Goal: Task Accomplishment & Management: Use online tool/utility

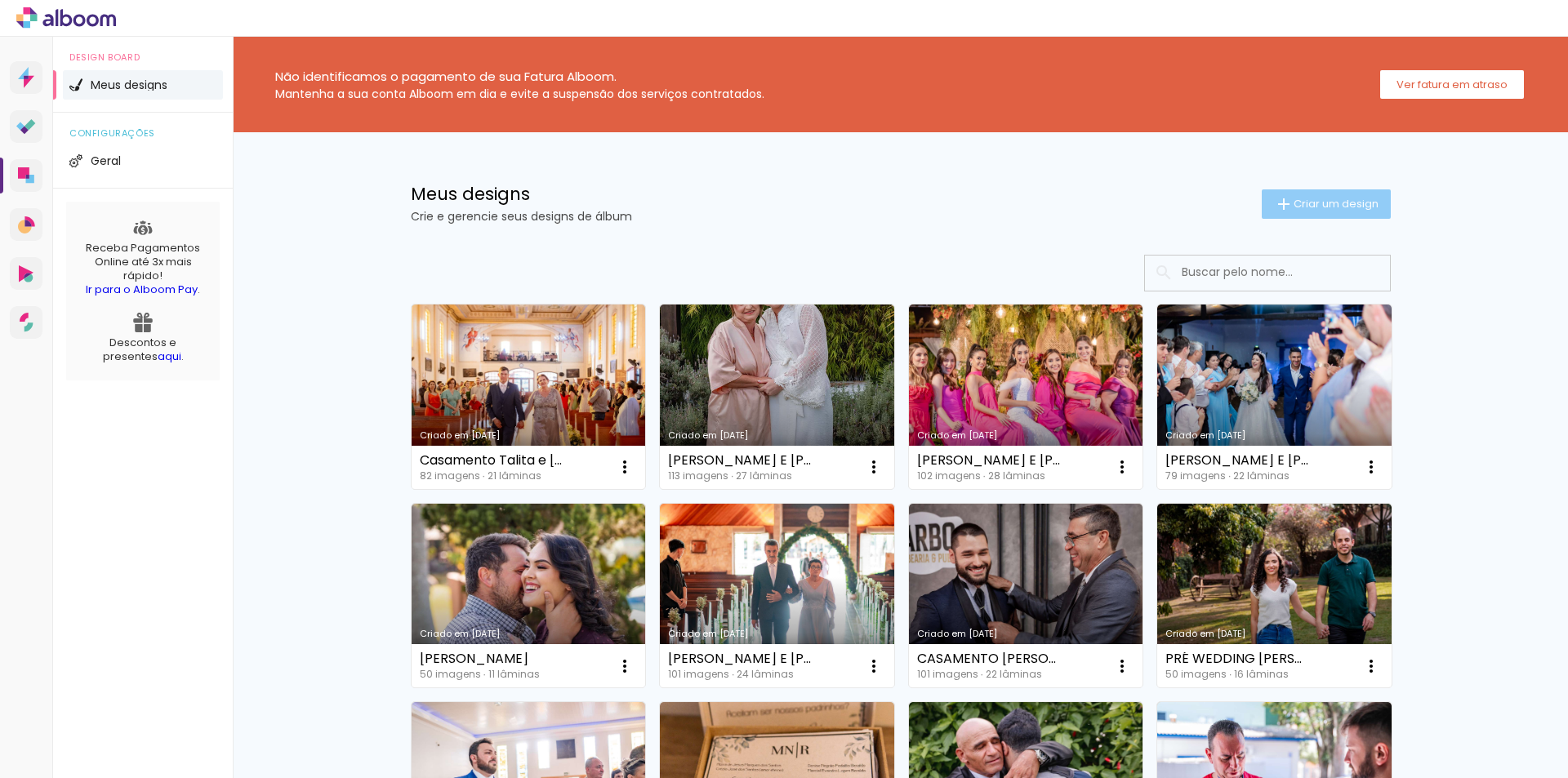
click at [1330, 195] on paper-button "Criar um design" at bounding box center [1326, 204] width 129 height 29
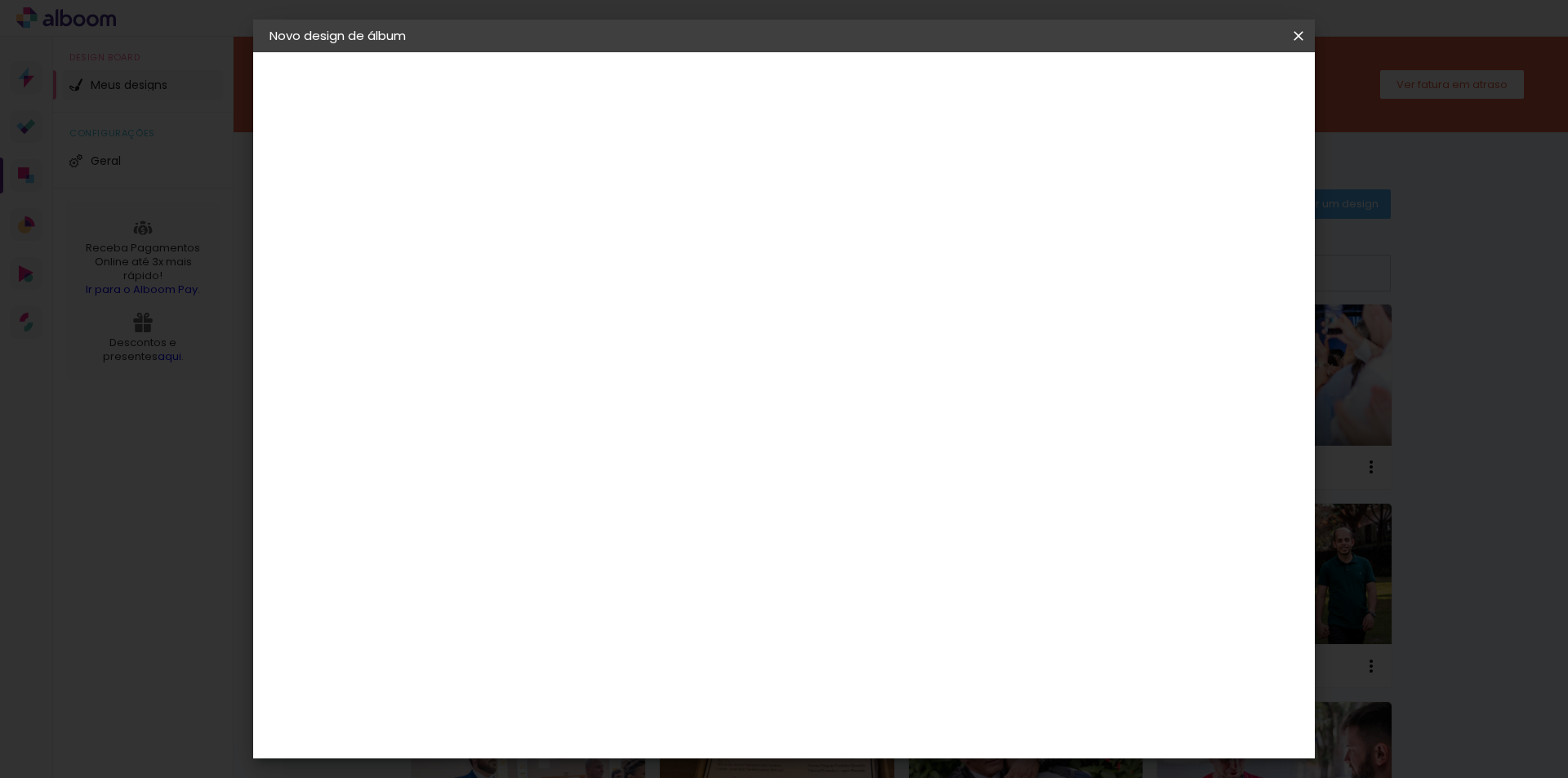
click at [537, 226] on input at bounding box center [537, 218] width 0 height 25
type input "p"
type input "[PERSON_NAME] E [PERSON_NAME]"
type paper-input "[PERSON_NAME] E [PERSON_NAME]"
click at [0, 0] on slot "Avançar" at bounding box center [0, 0] width 0 height 0
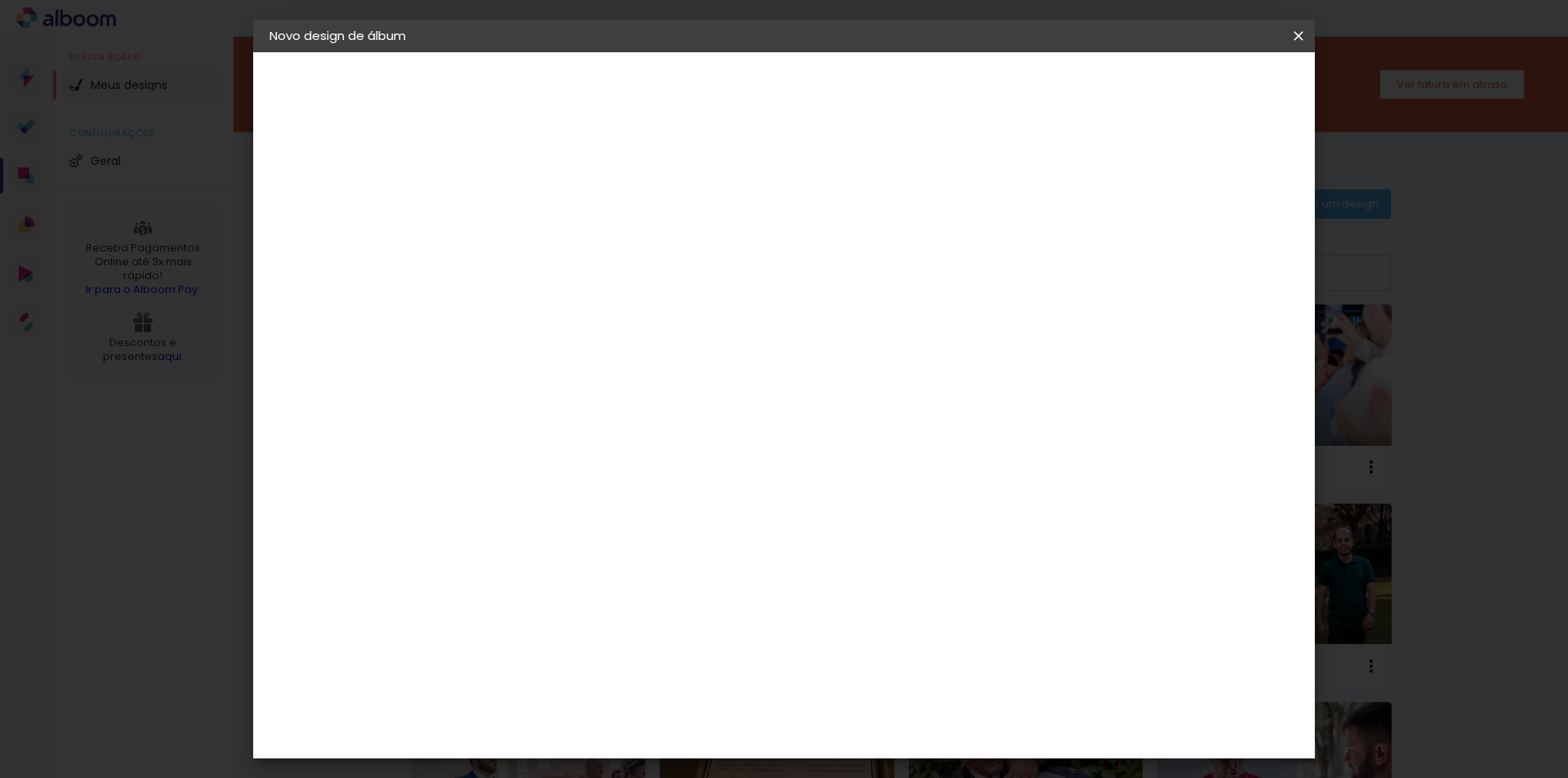
click at [661, 308] on input at bounding box center [577, 310] width 165 height 20
type input "M"
type input "VI"
type paper-input "VI"
click at [633, 436] on paper-item "Viacolor" at bounding box center [562, 429] width 144 height 36
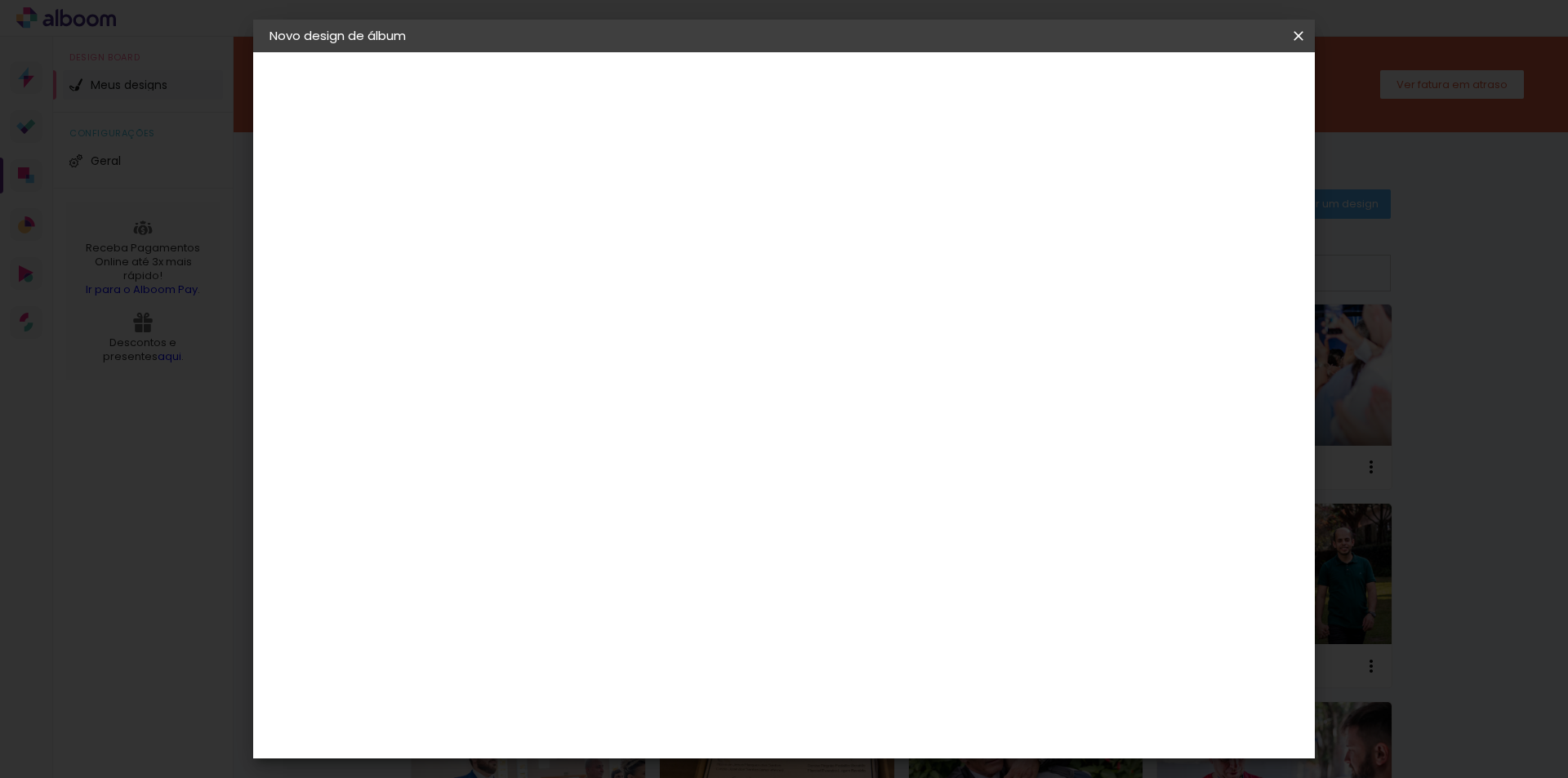
click at [0, 0] on slot "Avançar" at bounding box center [0, 0] width 0 height 0
click at [600, 272] on input "text" at bounding box center [568, 284] width 64 height 25
click at [625, 335] on div "Escolha o tamanho" at bounding box center [578, 373] width 95 height 75
click at [600, 275] on input "text" at bounding box center [568, 284] width 64 height 25
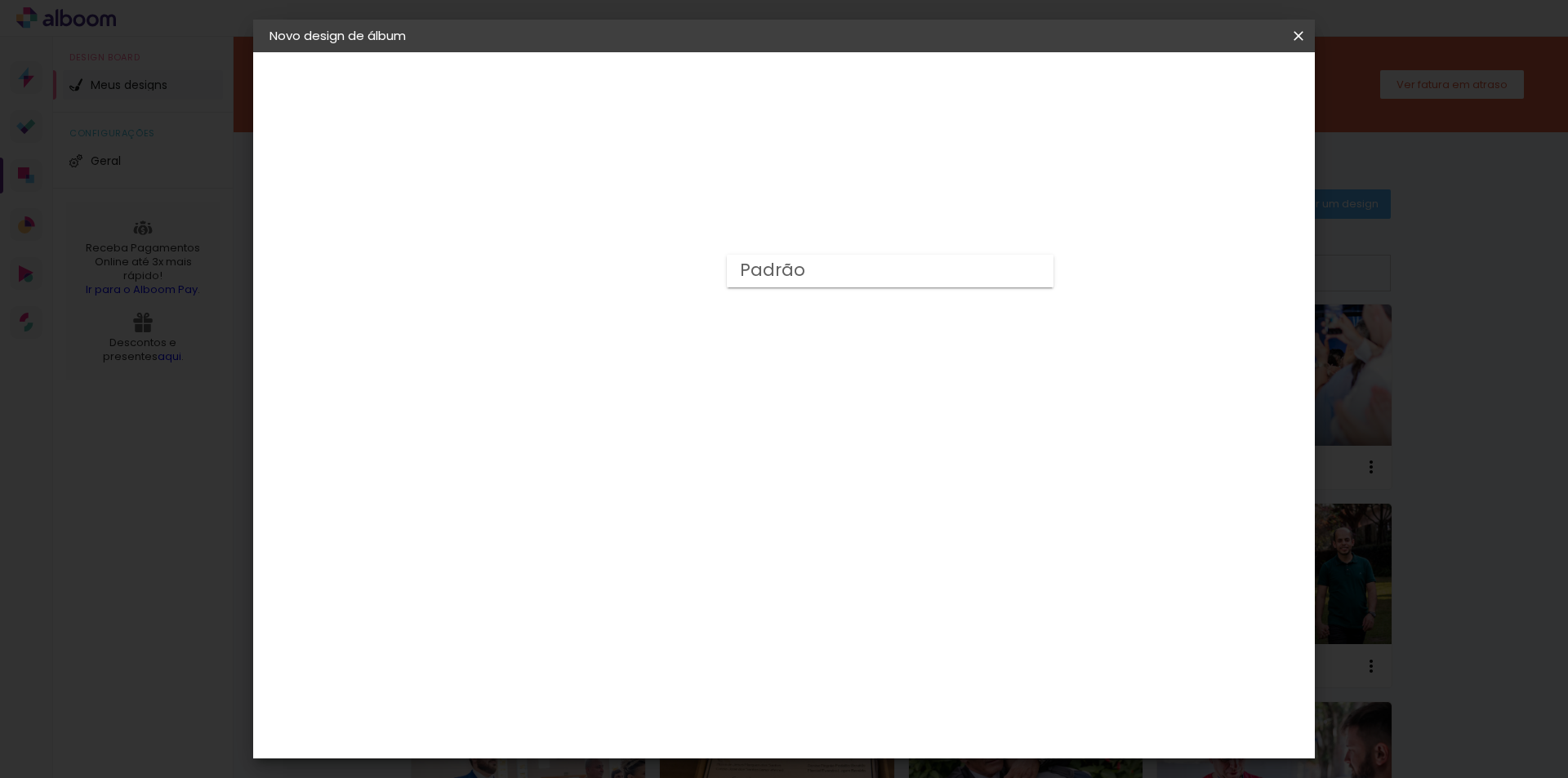
click at [829, 278] on paper-item "Padrão" at bounding box center [889, 271] width 327 height 32
type input "Padrão"
click at [0, 0] on slot "Avançar" at bounding box center [0, 0] width 0 height 0
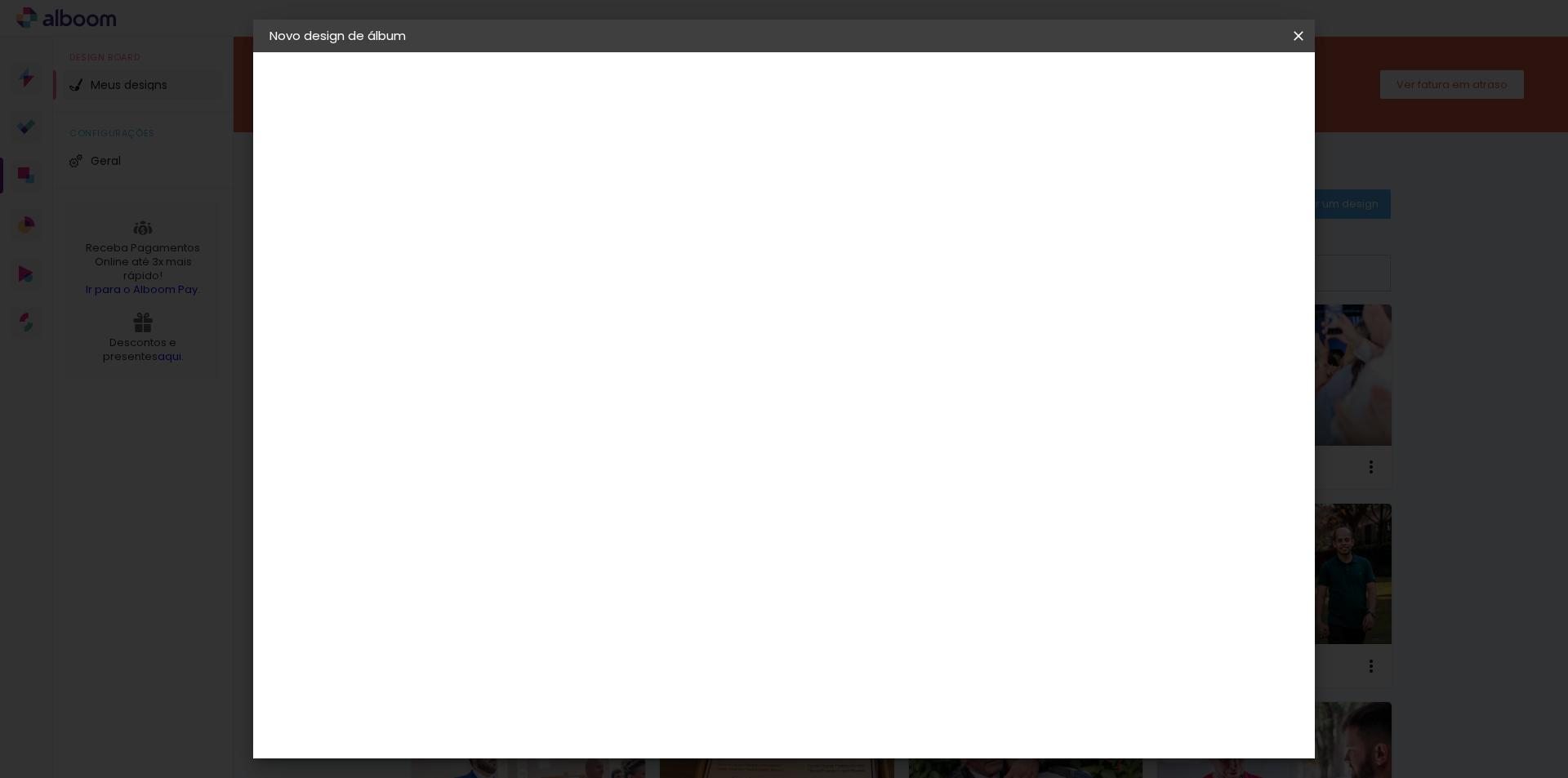
click at [1196, 82] on span "Iniciar design" at bounding box center [1159, 87] width 75 height 11
